Goal: Find specific fact: Find specific fact

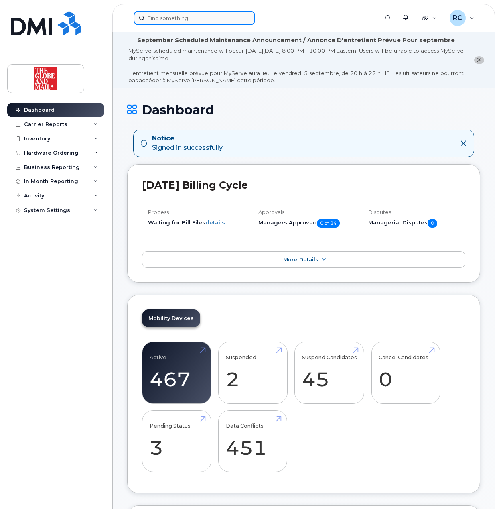
click at [201, 20] on input at bounding box center [195, 18] width 122 height 14
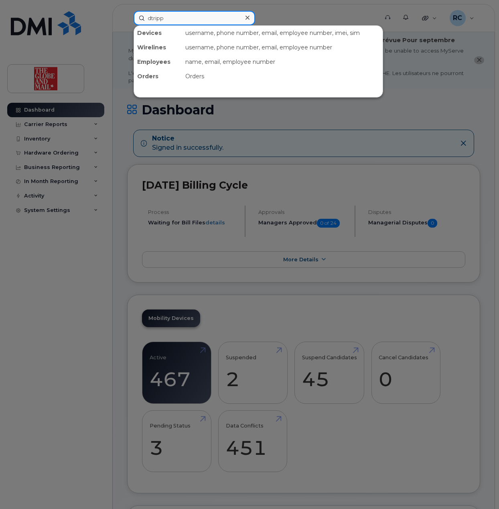
type input "dtripp"
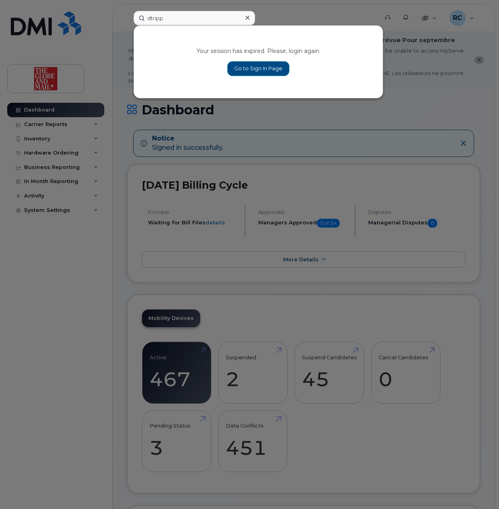
click at [249, 72] on link "Go to Sign In Page" at bounding box center [259, 68] width 62 height 14
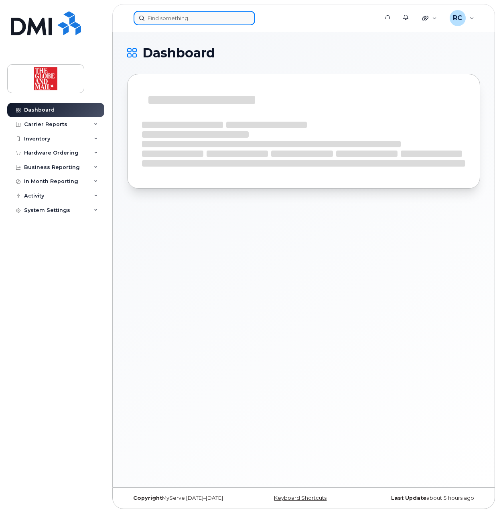
click at [183, 16] on input at bounding box center [195, 18] width 122 height 14
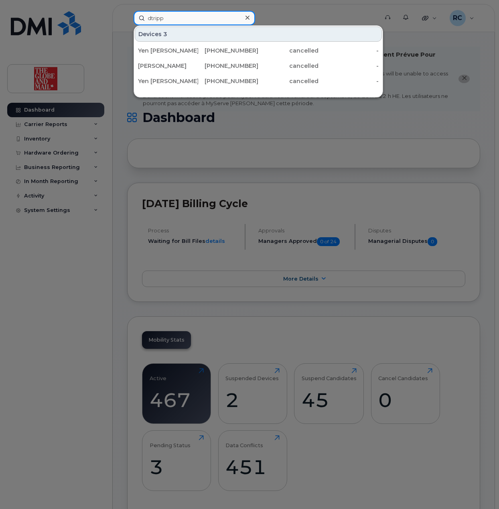
type input "dtripp"
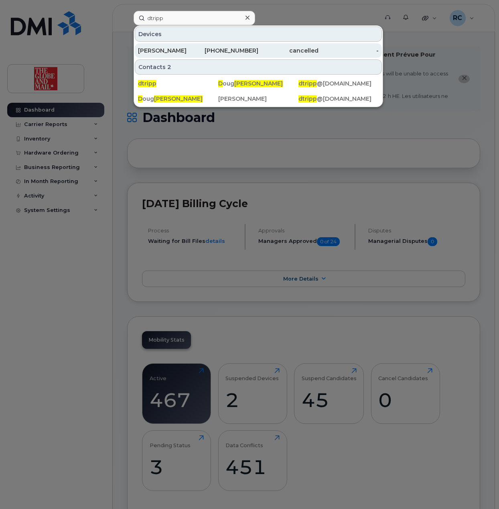
click at [165, 52] on div "[PERSON_NAME]" at bounding box center [168, 51] width 60 height 8
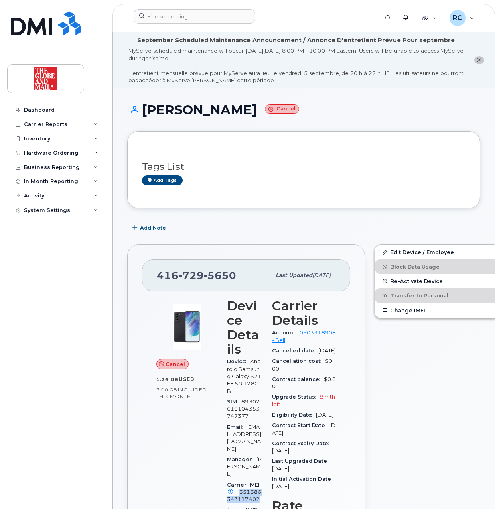
drag, startPoint x: 258, startPoint y: 495, endPoint x: 238, endPoint y: 487, distance: 21.5
click at [238, 487] on div "Carrier IMEI Carrier IMEI is reported during the last billing cycle or change o…" at bounding box center [244, 492] width 35 height 25
copy span "351386343117402"
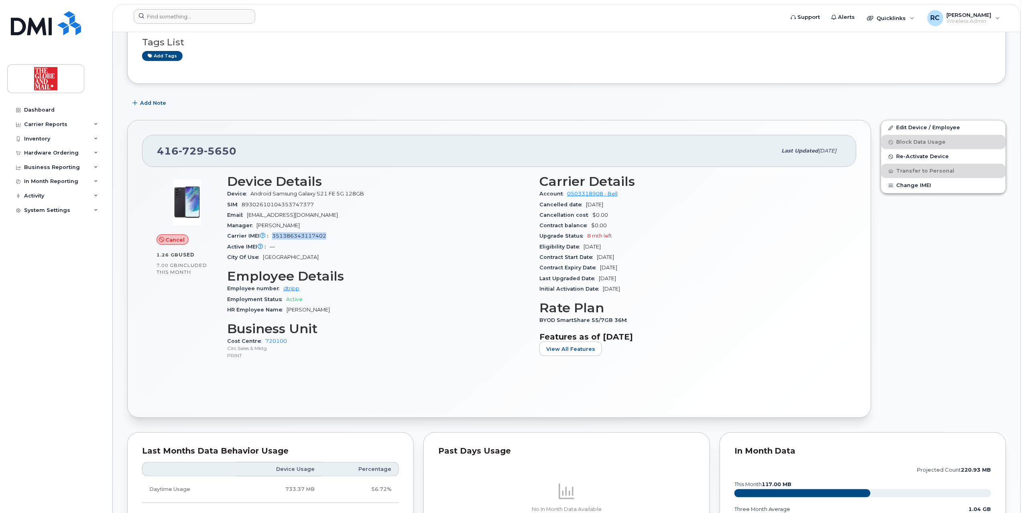
scroll to position [107, 0]
